Goal: Task Accomplishment & Management: Complete application form

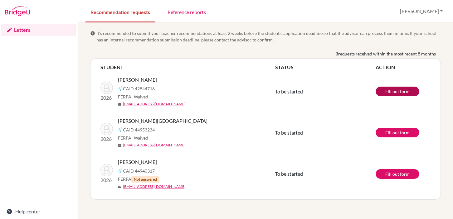
click at [388, 92] on link "Fill out form" at bounding box center [398, 92] width 44 height 10
click at [389, 135] on link "Fill out form" at bounding box center [398, 133] width 44 height 10
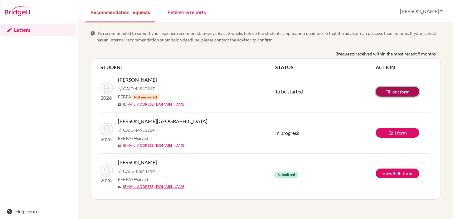
click at [383, 89] on link "Fill out form" at bounding box center [398, 92] width 44 height 10
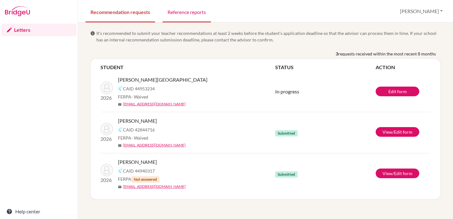
drag, startPoint x: 186, startPoint y: 7, endPoint x: 209, endPoint y: 21, distance: 26.7
click at [186, 7] on link "Reference reports" at bounding box center [187, 12] width 48 height 22
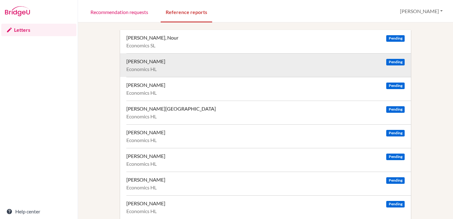
click at [150, 62] on div "Al-Shurafa, Mohamed" at bounding box center [145, 61] width 39 height 6
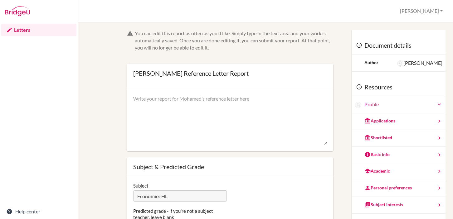
click at [163, 99] on textarea at bounding box center [230, 121] width 194 height 50
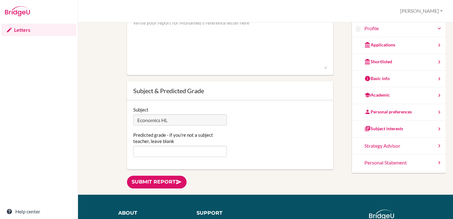
scroll to position [55, 0]
click at [150, 50] on textarea at bounding box center [230, 44] width 194 height 50
paste textarea "Mohamed is an academically strong and intellectually engaged student whose enth…"
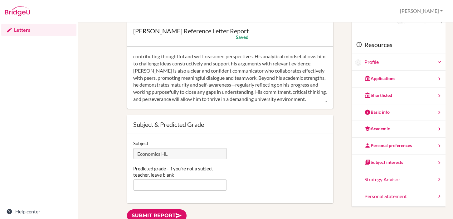
scroll to position [22, 0]
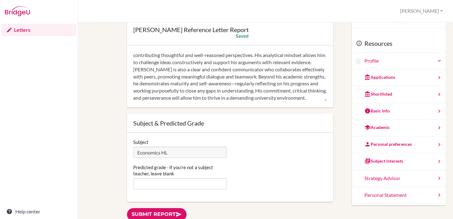
type textarea "Mohamed is an academically strong and intellectually engaged student whose enth…"
click at [140, 184] on input "Predicted grade - if you're not a subject teacher, leave blank" at bounding box center [180, 184] width 94 height 11
type input "6"
click at [238, 192] on div "Subject Economics HL Predicted grade - if you're not a subject teacher, leave b…" at bounding box center [230, 167] width 206 height 69
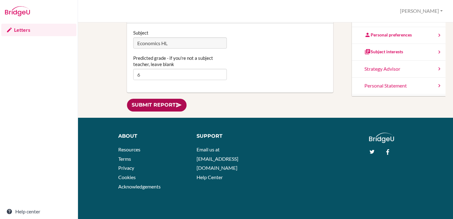
scroll to position [132, 0]
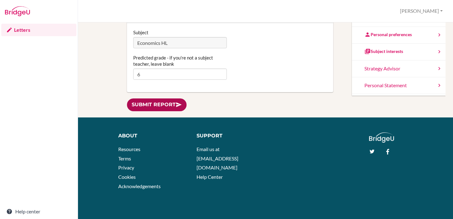
click at [160, 105] on link "Submit report" at bounding box center [157, 105] width 60 height 13
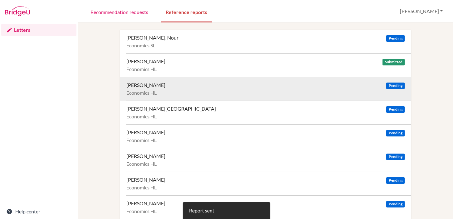
click at [165, 87] on div "Anand, Aarush Pending" at bounding box center [265, 85] width 278 height 6
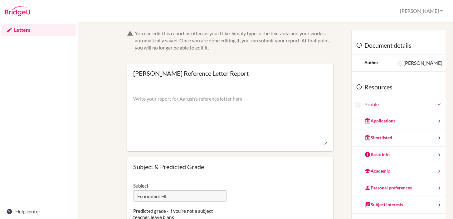
click at [149, 108] on textarea at bounding box center [230, 121] width 194 height 50
paste textarea "Aarush is an exceptional student whose intellectual curiosity and drive disting…"
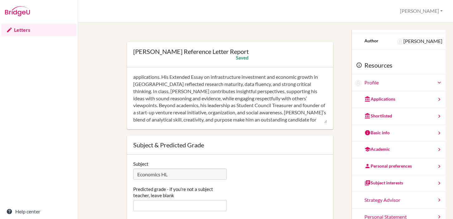
scroll to position [73, 0]
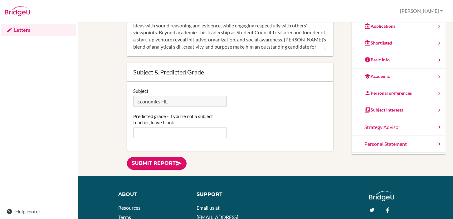
type textarea "Aarush is an exceptional student whose intellectual curiosity and drive disting…"
click at [145, 134] on input "Predicted grade - if you're not a subject teacher, leave blank" at bounding box center [180, 132] width 94 height 11
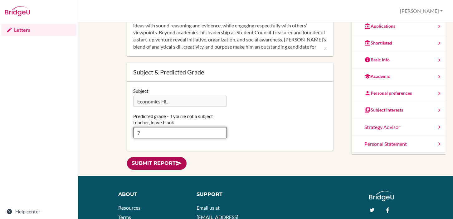
type input "7"
click at [172, 166] on link "Submit report" at bounding box center [157, 163] width 60 height 13
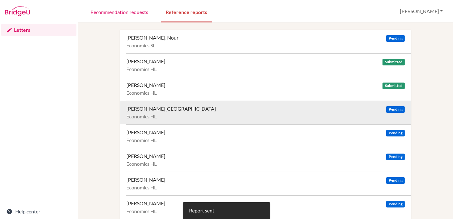
click at [149, 112] on div "Burmawala, Haniya" at bounding box center [171, 109] width 90 height 6
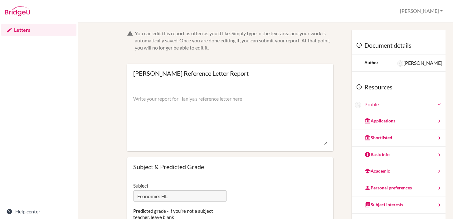
click at [144, 120] on textarea at bounding box center [230, 121] width 194 height 50
paste textarea "[PERSON_NAME] is an inquisitive and analytical student who consistently demonst…"
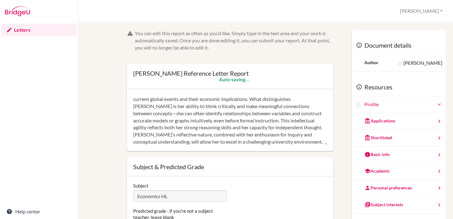
scroll to position [22, 0]
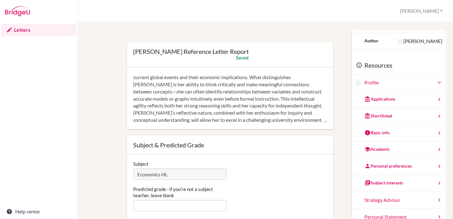
type textarea "[PERSON_NAME] is an inquisitive and analytical student who consistently demonst…"
click at [144, 204] on input "Predicted grade - if you're not a subject teacher, leave blank" at bounding box center [180, 205] width 94 height 11
type input "7"
click at [254, 182] on div "Subject Economics HL Predicted grade - if you're not a subject teacher, leave b…" at bounding box center [230, 189] width 206 height 69
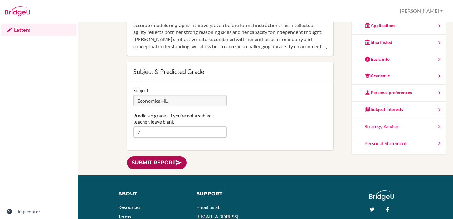
click at [169, 161] on link "Submit report" at bounding box center [157, 163] width 60 height 13
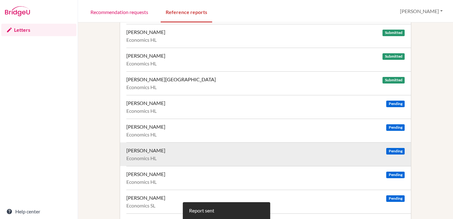
scroll to position [31, 0]
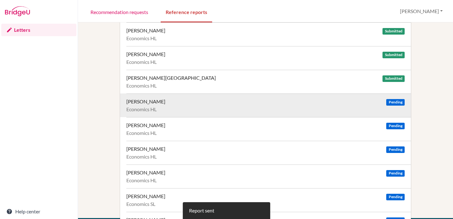
drag, startPoint x: 395, startPoint y: 103, endPoint x: 377, endPoint y: 96, distance: 19.4
click at [395, 103] on span "Pending" at bounding box center [395, 102] width 18 height 7
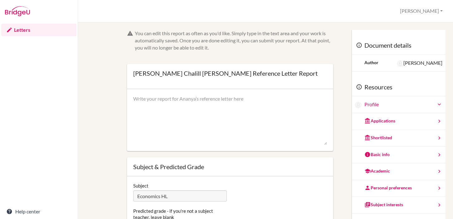
click at [146, 111] on textarea at bounding box center [230, 121] width 194 height 50
paste textarea "Ananya is a highly dedicated and diligent student whose commitment to learning …"
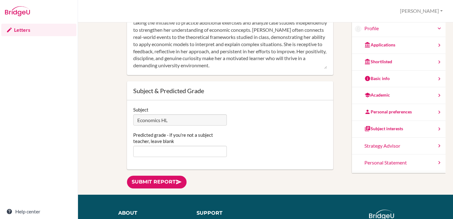
scroll to position [93, 0]
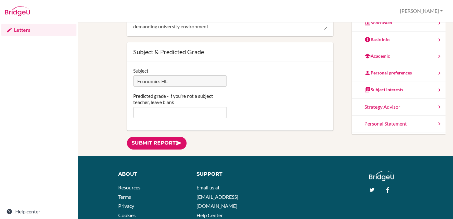
type textarea "Ananya is a highly dedicated and diligent student whose commitment to learning …"
click at [154, 115] on input "Predicted grade - if you're not a subject teacher, leave blank" at bounding box center [180, 112] width 94 height 11
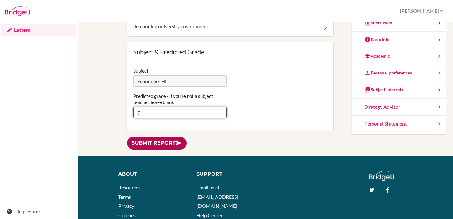
type input "7"
click at [178, 144] on icon at bounding box center [179, 143] width 6 height 6
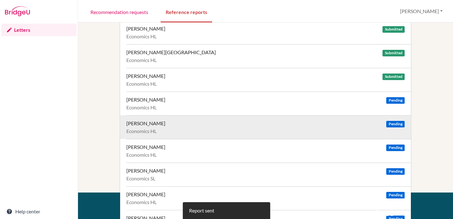
scroll to position [57, 0]
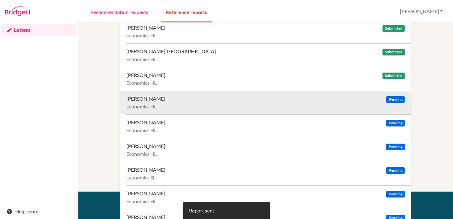
click at [151, 101] on div "[PERSON_NAME]" at bounding box center [145, 99] width 39 height 6
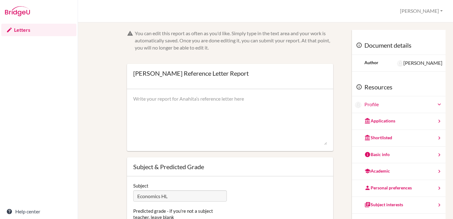
click at [138, 98] on textarea at bounding box center [230, 121] width 194 height 50
paste textarea "Anahita is an exceptional student whose intellectual depth and curiosity distin…"
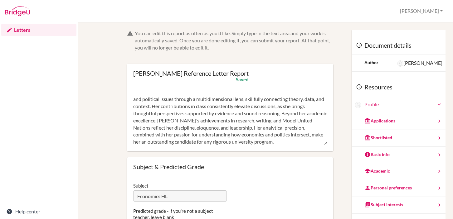
scroll to position [22, 0]
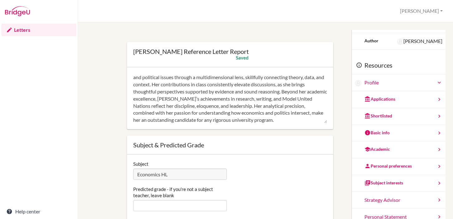
type textarea "Anahita is an exceptional student whose intellectual depth and curiosity distin…"
click at [155, 204] on input "Predicted grade - if you're not a subject teacher, leave blank" at bounding box center [180, 205] width 94 height 11
type input "7"
click at [258, 196] on div "Predicted grade - if you're not a subject teacher, leave blank 7" at bounding box center [230, 198] width 200 height 25
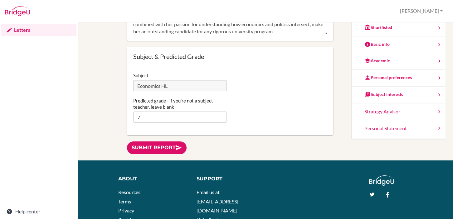
scroll to position [132, 0]
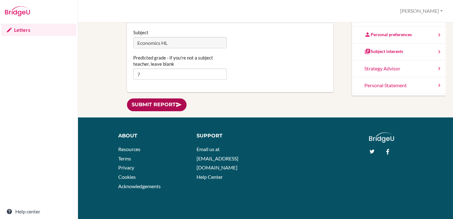
click at [160, 106] on link "Submit report" at bounding box center [157, 105] width 60 height 13
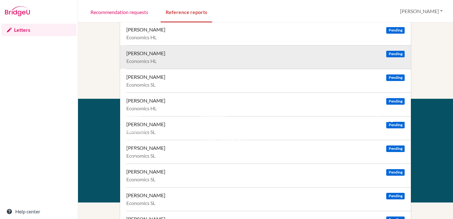
scroll to position [109, 0]
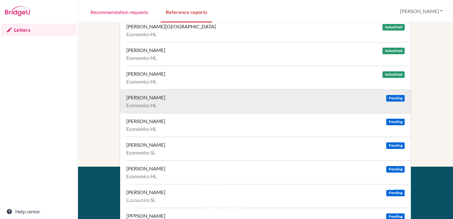
drag, startPoint x: 146, startPoint y: 101, endPoint x: 149, endPoint y: 108, distance: 7.6
click at [146, 101] on div "[PERSON_NAME] Pending Economics HL" at bounding box center [268, 102] width 285 height 24
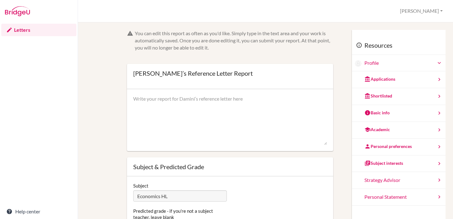
click at [170, 121] on textarea at bounding box center [230, 121] width 194 height 50
paste textarea "Damini is a thoughtful and disciplined student who demonstrates a quiet but str…"
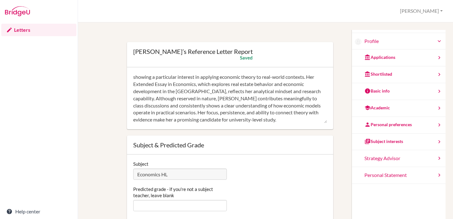
scroll to position [54, 0]
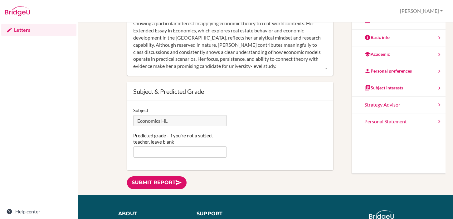
type textarea "Damini is a thoughtful and disciplined student who demonstrates a quiet but str…"
click at [152, 151] on input "Predicted grade - if you're not a subject teacher, leave blank" at bounding box center [180, 152] width 94 height 11
type input "6"
click at [159, 167] on div "Subject Economics HL Predicted grade - if you're not a subject teacher, leave b…" at bounding box center [230, 135] width 206 height 69
click at [172, 187] on link "Submit report" at bounding box center [157, 183] width 60 height 13
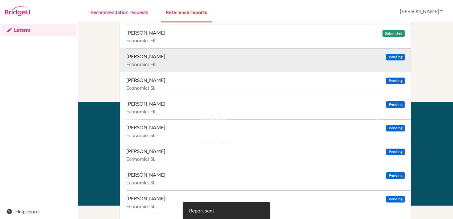
scroll to position [149, 0]
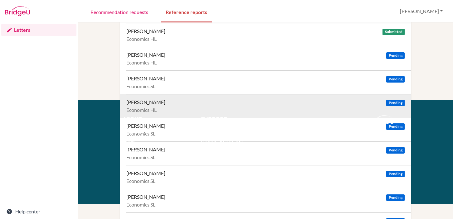
click at [146, 109] on div "Economics HL" at bounding box center [265, 110] width 278 height 6
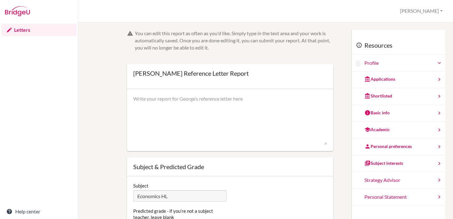
click at [149, 109] on textarea at bounding box center [230, 121] width 194 height 50
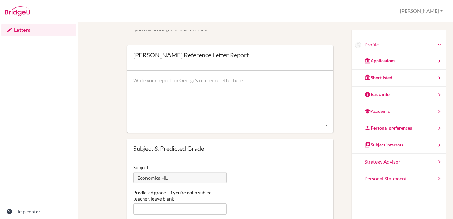
paste textarea "George is an intellectually curious and engaging student who consistently demon…"
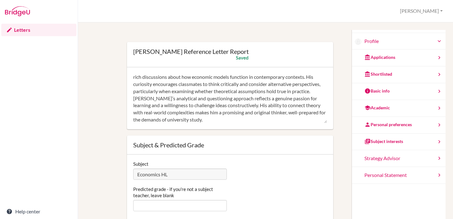
scroll to position [56, 0]
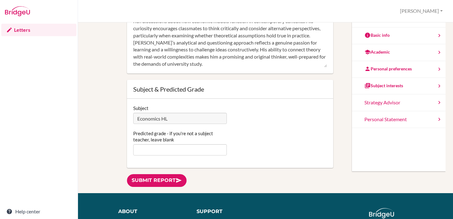
type textarea "George is an intellectually curious and engaging student who consistently demon…"
click at [160, 149] on input "Predicted grade - if you're not a subject teacher, leave blank" at bounding box center [180, 150] width 94 height 11
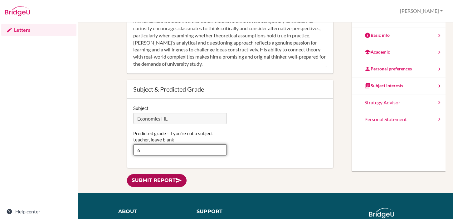
type input "6"
click at [167, 176] on link "Submit report" at bounding box center [157, 180] width 60 height 13
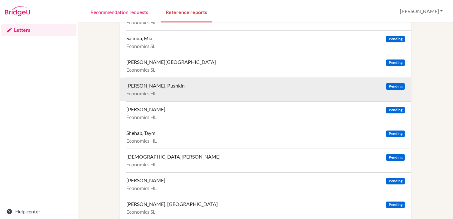
scroll to position [356, 0]
click at [143, 92] on div "Economics HL" at bounding box center [265, 93] width 278 height 6
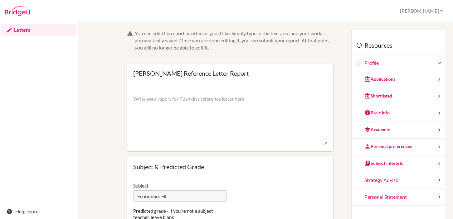
click at [148, 103] on textarea at bounding box center [230, 121] width 194 height 50
paste textarea "Pushkin is an intellectually curious and highly engaged student who consistentl…"
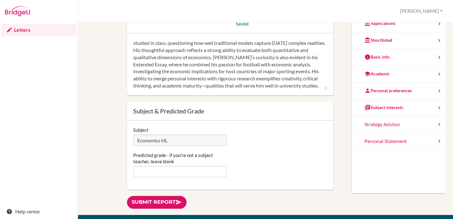
scroll to position [37, 0]
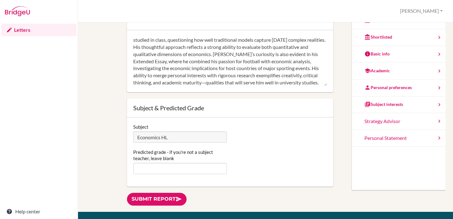
type textarea "Pushkin is an intellectually curious and highly engaged student who consistentl…"
click at [167, 167] on input "Predicted grade - if you're not a subject teacher, leave blank" at bounding box center [180, 168] width 94 height 11
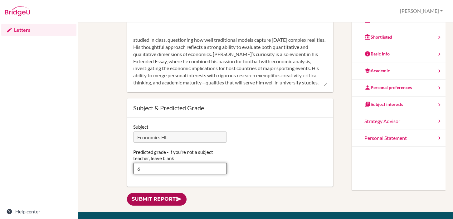
type input "6"
click at [166, 197] on link "Submit report" at bounding box center [157, 199] width 60 height 13
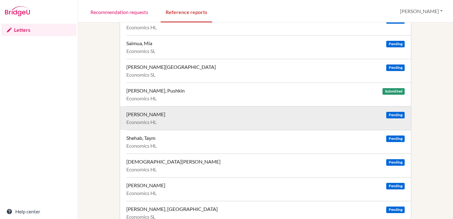
scroll to position [356, 0]
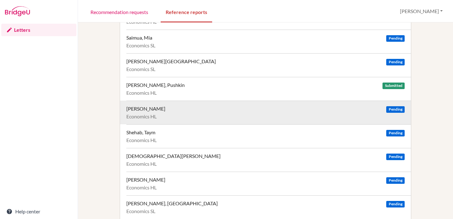
click at [144, 111] on div "[PERSON_NAME]" at bounding box center [145, 109] width 39 height 6
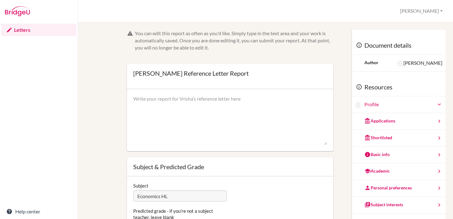
click at [149, 103] on textarea at bounding box center [230, 121] width 194 height 50
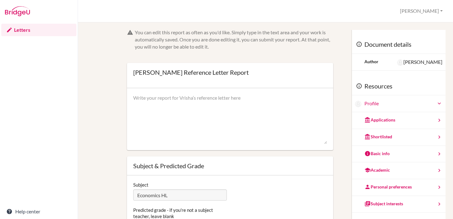
paste textarea "Vrisha is an outstanding student whose intellectual curiosity and analytical in…"
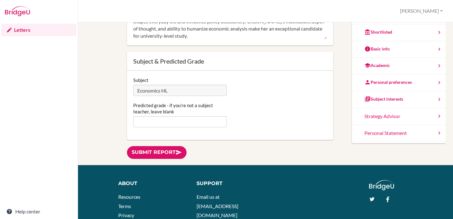
scroll to position [85, 0]
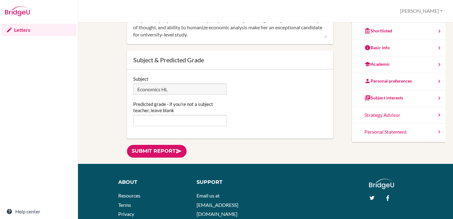
type textarea "Vrisha is an outstanding student whose intellectual curiosity and analytical in…"
click at [163, 121] on input "Predicted grade - if you're not a subject teacher, leave blank" at bounding box center [180, 120] width 94 height 11
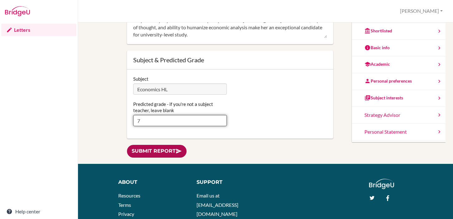
type input "7"
click at [164, 150] on link "Submit report" at bounding box center [157, 151] width 60 height 13
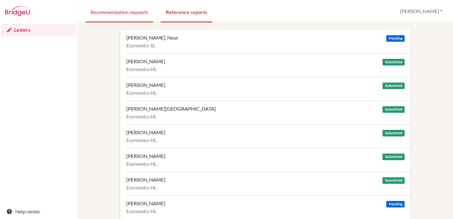
click at [127, 12] on link "Recommendation requests" at bounding box center [120, 12] width 68 height 22
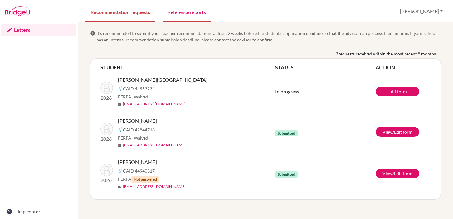
click at [191, 17] on link "Reference reports" at bounding box center [187, 12] width 48 height 22
